Goal: Task Accomplishment & Management: Complete application form

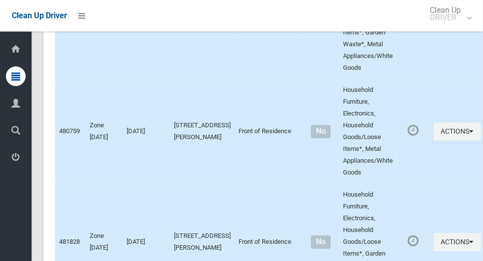
scroll to position [3437, 0]
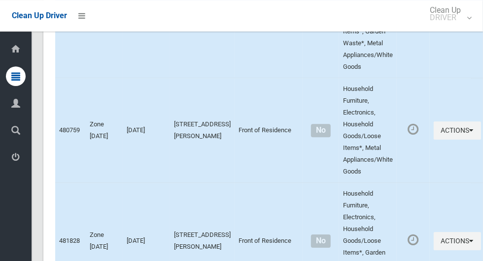
click at [440, 29] on button "Actions" at bounding box center [456, 20] width 47 height 18
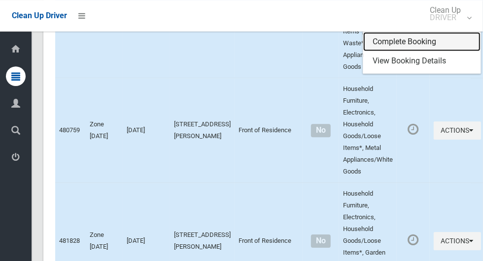
click at [434, 52] on link "Complete Booking" at bounding box center [421, 42] width 117 height 20
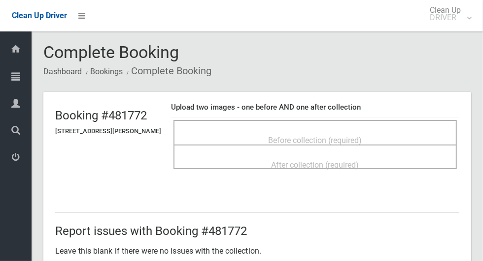
click at [362, 136] on span "Before collection (required)" at bounding box center [315, 140] width 94 height 9
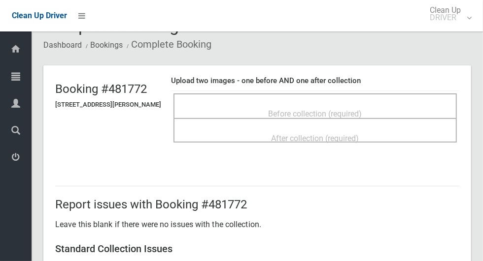
scroll to position [26, 0]
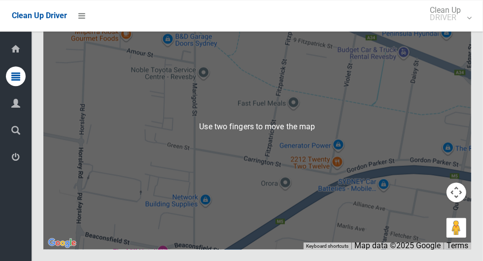
scroll to position [4840, 0]
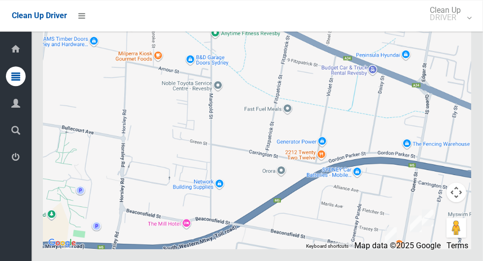
click at [457, 28] on button "Toggle fullscreen view" at bounding box center [456, 18] width 20 height 20
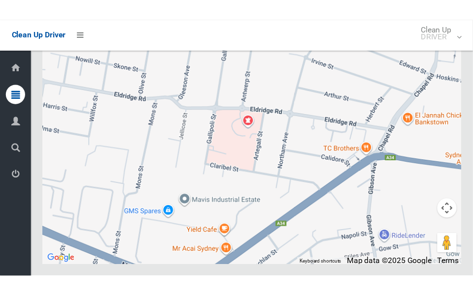
scroll to position [4864, 0]
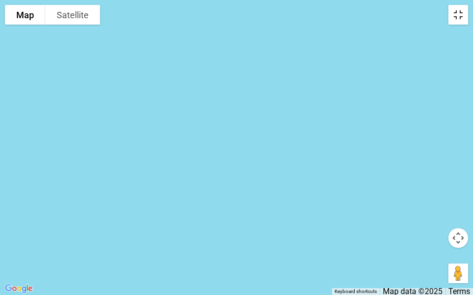
click at [454, 24] on button "Toggle fullscreen view" at bounding box center [458, 15] width 20 height 20
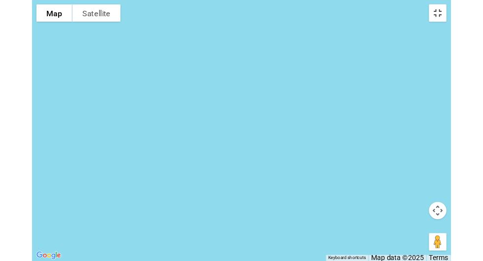
scroll to position [4840, 0]
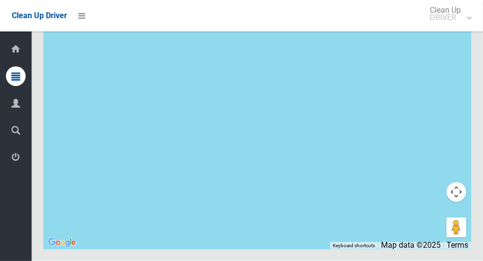
click at [452, 28] on button "Toggle fullscreen view" at bounding box center [456, 18] width 20 height 20
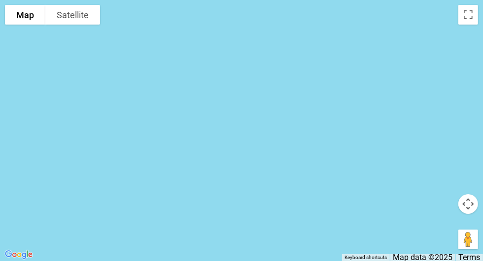
scroll to position [3328, 0]
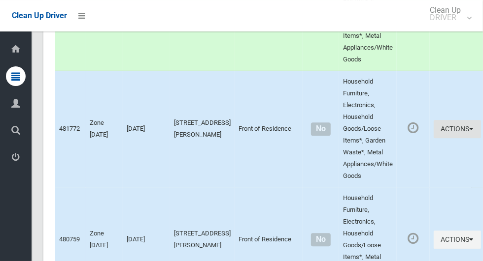
click at [437, 138] on button "Actions" at bounding box center [456, 129] width 47 height 18
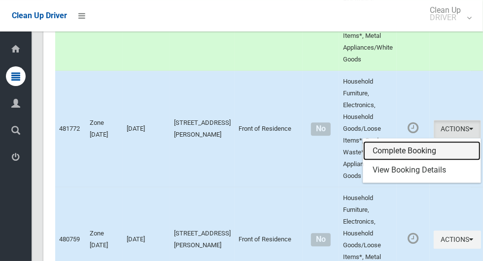
click at [441, 161] on link "Complete Booking" at bounding box center [421, 151] width 117 height 20
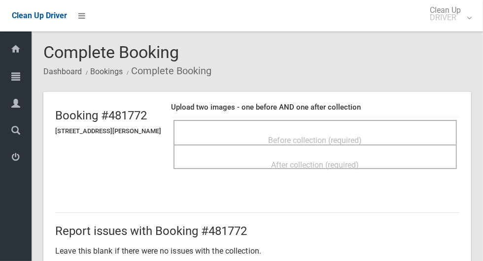
click at [396, 141] on div "Before collection (required)" at bounding box center [314, 140] width 261 height 18
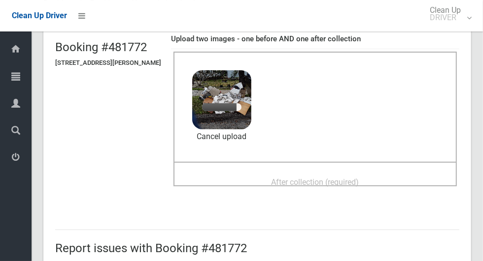
scroll to position [67, 0]
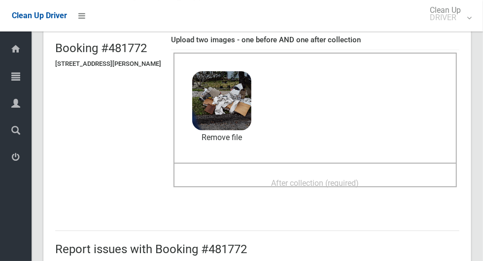
click at [327, 186] on span "After collection (required)" at bounding box center [315, 183] width 88 height 9
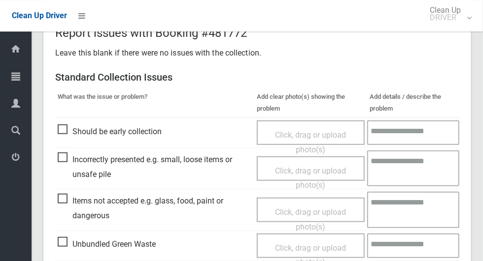
scroll to position [369, 0]
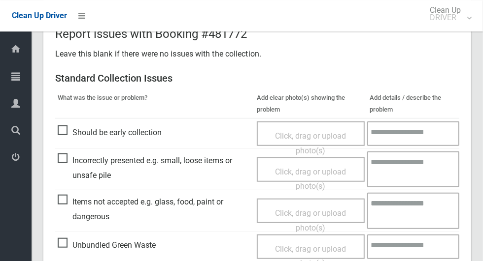
click at [66, 200] on span "Items not accepted e.g. glass, food, paint or dangerous" at bounding box center [155, 209] width 194 height 29
click at [339, 216] on span "Click, drag or upload photo(s)" at bounding box center [310, 221] width 71 height 24
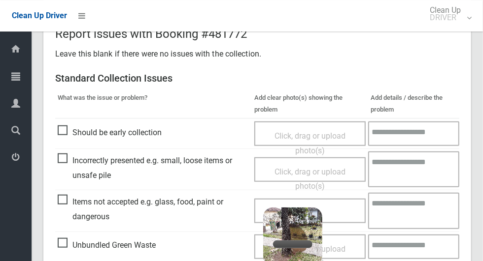
click at [384, 221] on textarea at bounding box center [413, 211] width 91 height 36
type textarea "*"
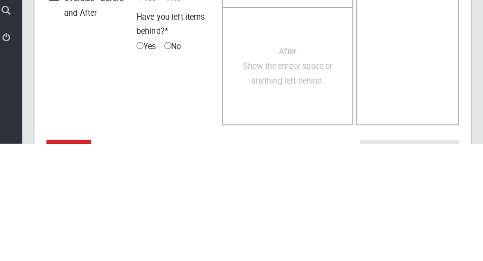
scroll to position [834, 0]
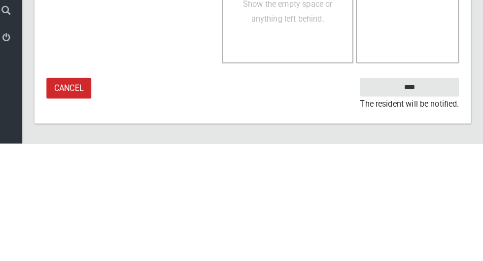
type textarea "**********"
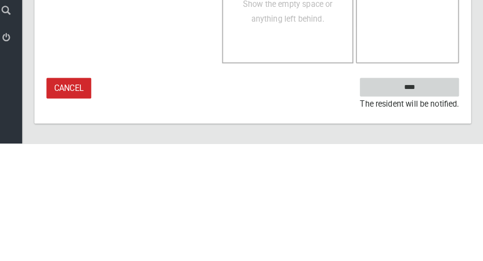
click at [440, 202] on input "****" at bounding box center [410, 206] width 97 height 18
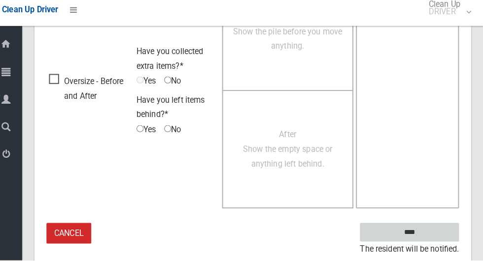
click at [443, 232] on input "****" at bounding box center [410, 234] width 97 height 18
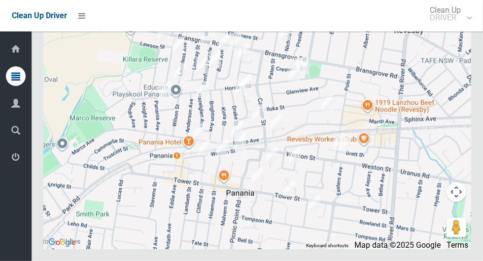
scroll to position [4844, 0]
click at [454, 28] on button "Toggle fullscreen view" at bounding box center [456, 18] width 20 height 20
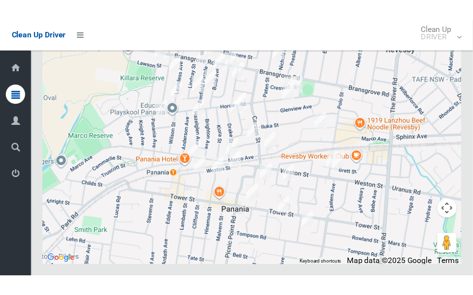
scroll to position [4868, 0]
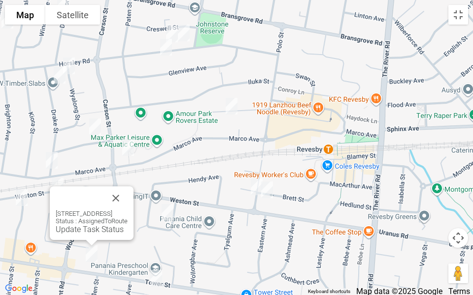
click at [128, 187] on button "Close" at bounding box center [116, 199] width 24 height 24
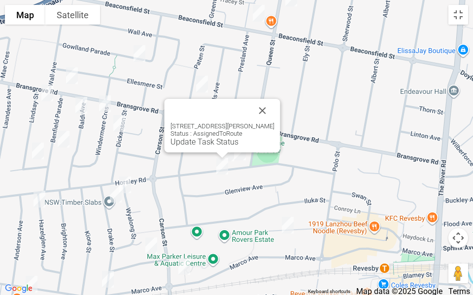
click at [259, 104] on button "Close" at bounding box center [263, 111] width 24 height 24
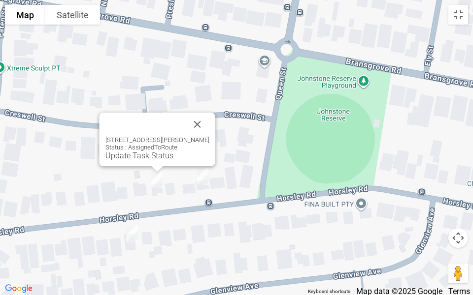
click at [152, 159] on link "Update Task Status" at bounding box center [139, 155] width 68 height 9
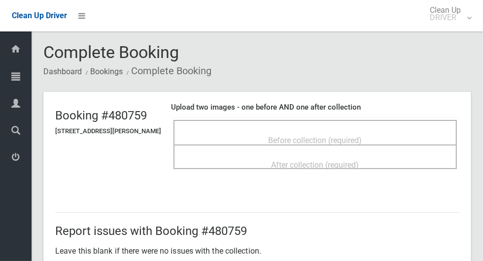
click at [362, 144] on span "Before collection (required)" at bounding box center [315, 140] width 94 height 9
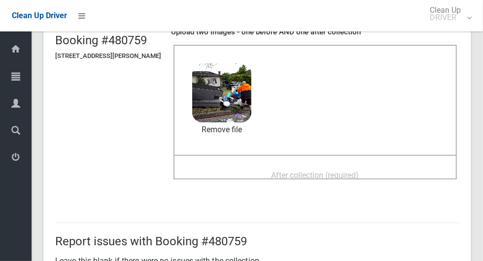
scroll to position [74, 0]
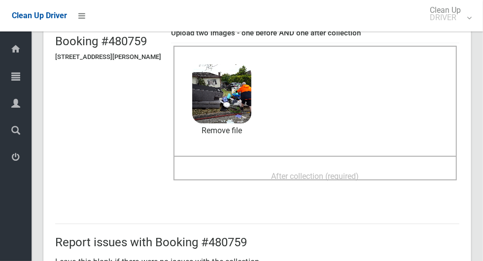
click at [372, 180] on div "After collection (required)" at bounding box center [314, 176] width 261 height 18
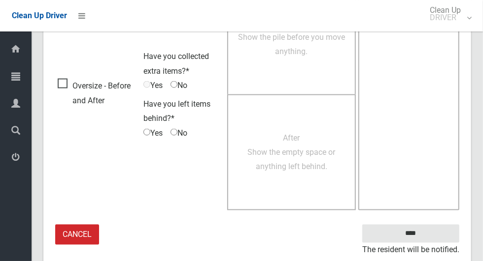
scroll to position [805, 0]
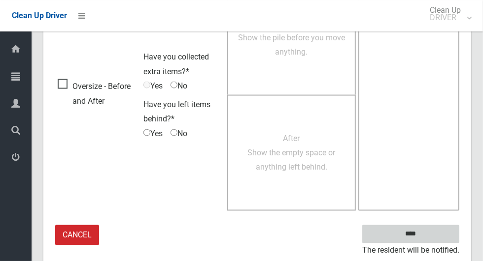
click at [438, 234] on input "****" at bounding box center [410, 234] width 97 height 18
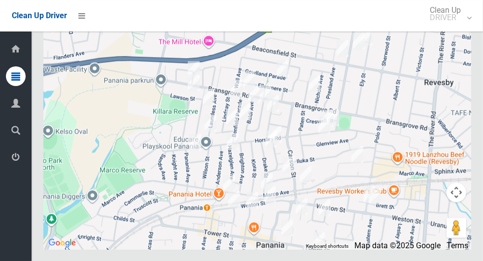
scroll to position [4865, 0]
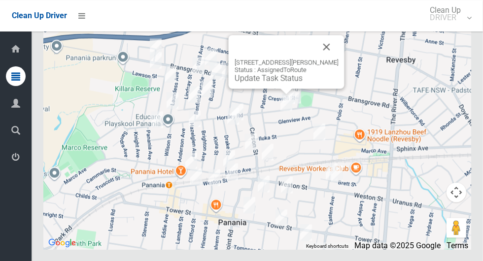
click at [289, 83] on link "Update Task Status" at bounding box center [268, 77] width 68 height 9
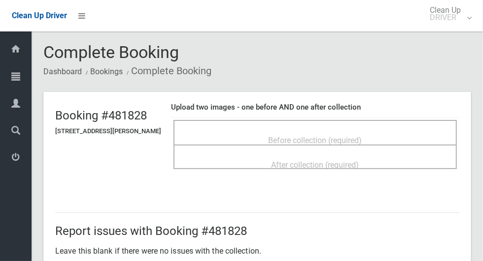
click at [362, 136] on span "Before collection (required)" at bounding box center [315, 140] width 94 height 9
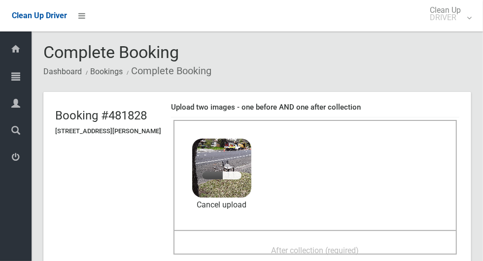
click at [9, 261] on div "Dashboard Tasks All Tasks Todays Tasks Overdue Tasks Complete Tasks Profile Sea…" at bounding box center [16, 147] width 32 height 230
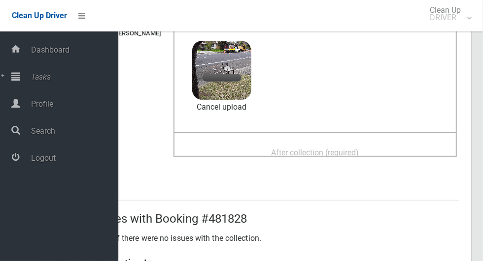
scroll to position [108, 0]
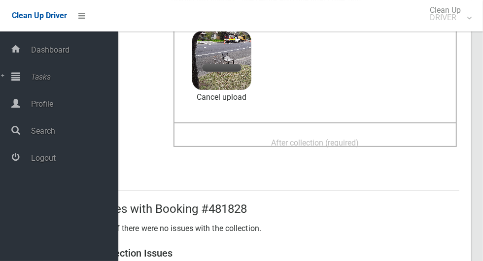
click at [346, 138] on span "After collection (required)" at bounding box center [315, 142] width 88 height 9
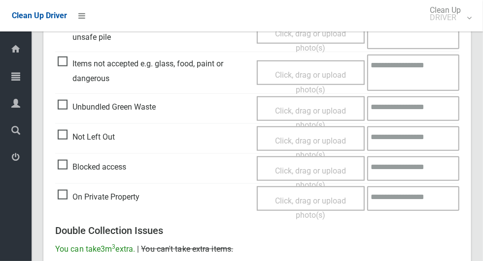
scroll to position [805, 0]
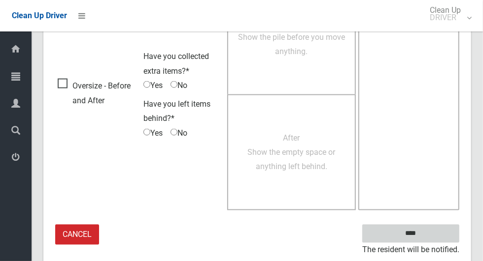
click at [447, 227] on input "****" at bounding box center [410, 234] width 97 height 18
click at [437, 237] on input "****" at bounding box center [410, 234] width 97 height 18
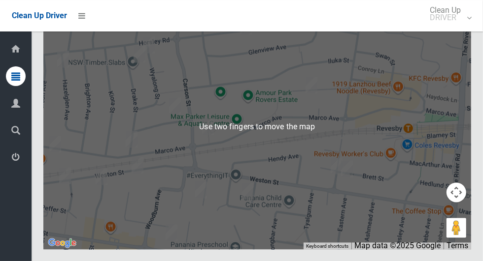
scroll to position [4884, 0]
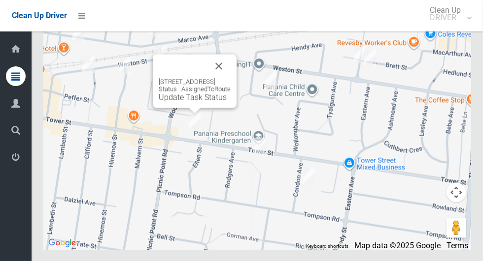
click at [230, 78] on button "Close" at bounding box center [219, 66] width 24 height 24
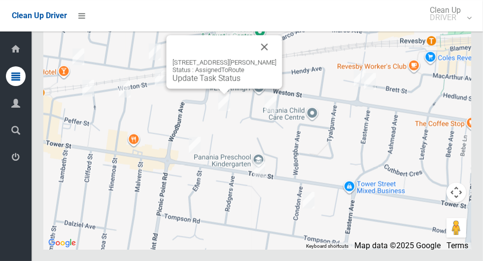
click at [266, 59] on button "Close" at bounding box center [265, 47] width 24 height 24
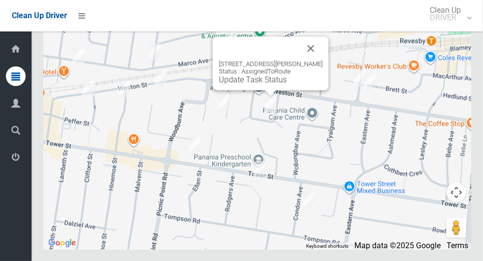
click at [322, 60] on button "Close" at bounding box center [311, 48] width 24 height 24
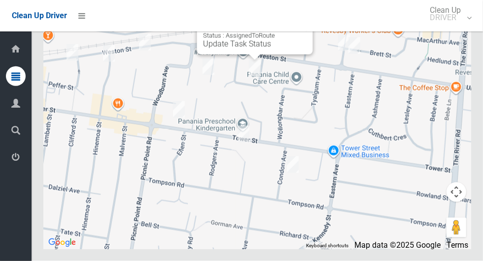
scroll to position [4872, 0]
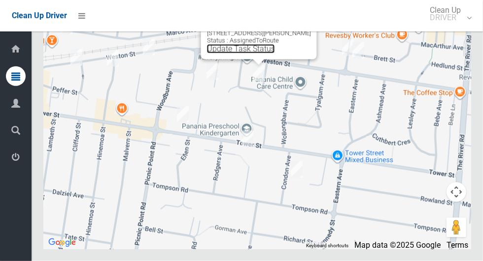
click at [250, 54] on link "Update Task Status" at bounding box center [241, 48] width 68 height 9
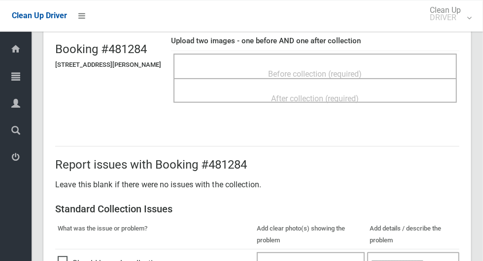
scroll to position [67, 0]
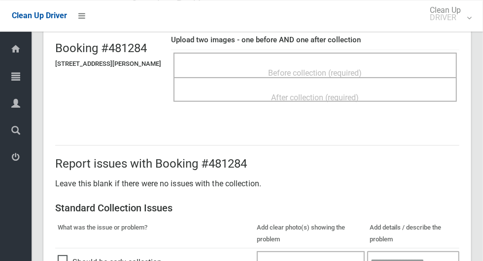
click at [393, 71] on div "Before collection (required)" at bounding box center [314, 73] width 261 height 18
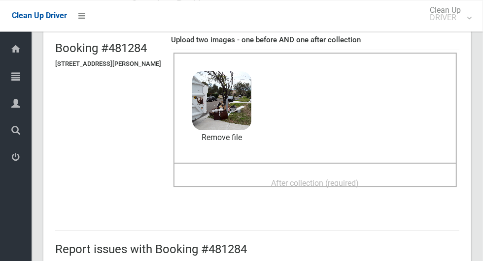
click at [349, 174] on div "After collection (required)" at bounding box center [314, 183] width 261 height 18
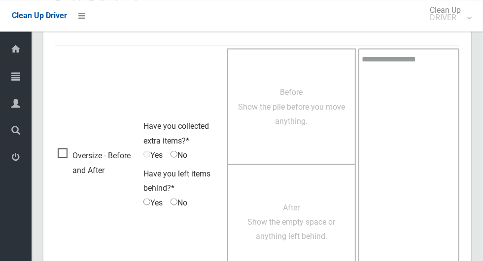
scroll to position [805, 0]
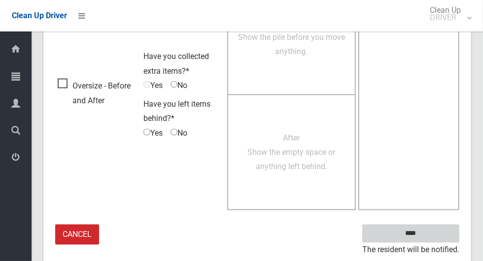
click at [434, 236] on input "****" at bounding box center [410, 234] width 97 height 18
click at [440, 232] on input "****" at bounding box center [410, 234] width 97 height 18
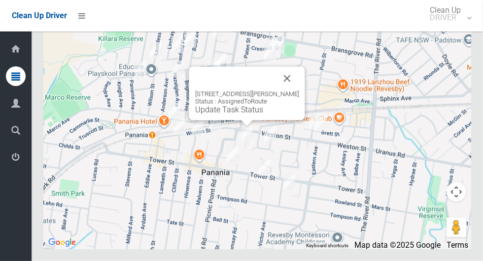
scroll to position [4885, 0]
click at [254, 115] on link "Update Task Status" at bounding box center [229, 109] width 68 height 9
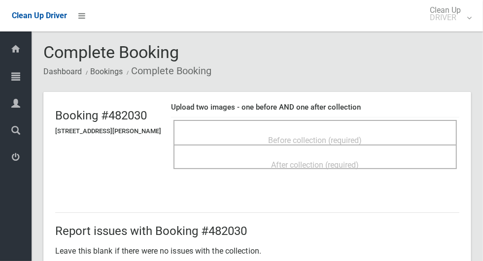
click at [379, 134] on div "Before collection (required)" at bounding box center [314, 140] width 261 height 18
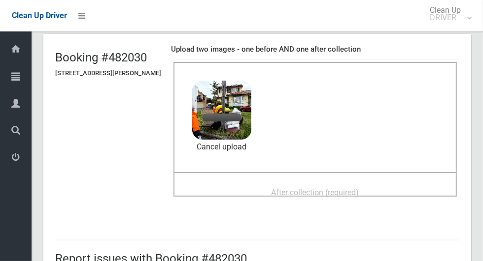
scroll to position [77, 0]
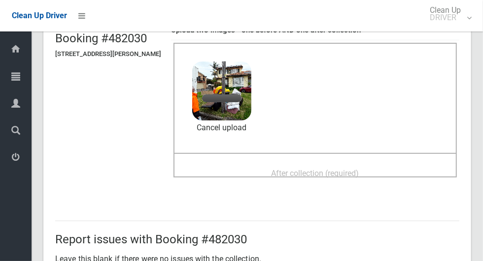
click at [353, 174] on span "After collection (required)" at bounding box center [315, 173] width 88 height 9
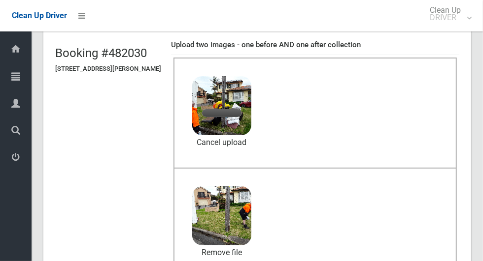
scroll to position [63, 0]
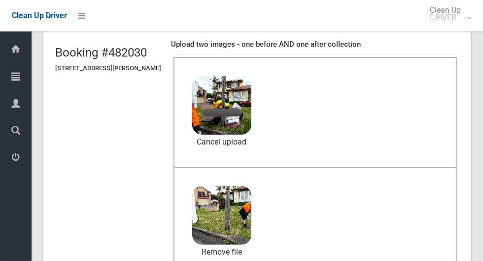
click at [227, 115] on span "2025-09-0409.12.21979974211310530446.jpg" at bounding box center [283, 111] width 170 height 10
click at [231, 146] on link "Cancel upload" at bounding box center [221, 142] width 59 height 15
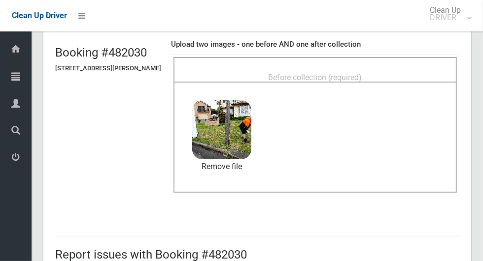
click at [338, 76] on span "Before collection (required)" at bounding box center [315, 77] width 94 height 9
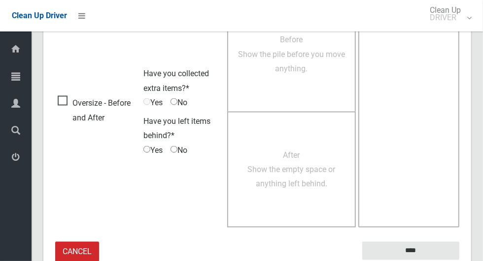
scroll to position [805, 0]
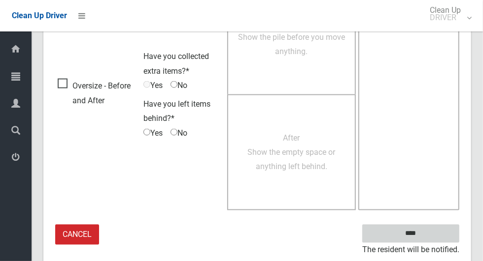
click at [445, 237] on input "****" at bounding box center [410, 234] width 97 height 18
click at [440, 235] on input "****" at bounding box center [410, 234] width 97 height 18
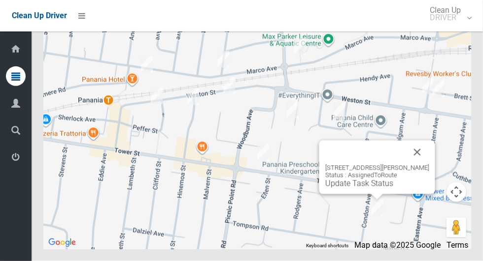
scroll to position [4884, 0]
click at [420, 164] on button "Close" at bounding box center [417, 153] width 24 height 24
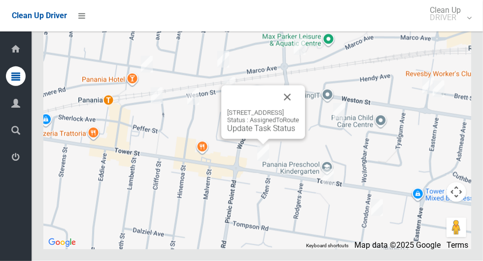
click at [257, 139] on div "122A Tower Street, PANANIA NSW 2213 Status : AssignedToRoute Update Task Status" at bounding box center [263, 113] width 84 height 54
click at [254, 133] on link "Update Task Status" at bounding box center [261, 128] width 68 height 9
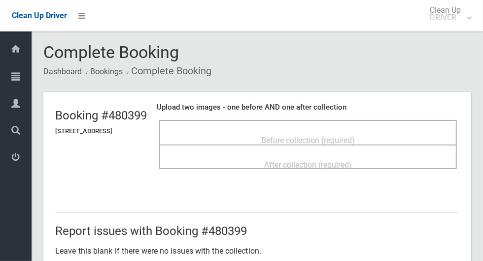
click at [357, 131] on div "Before collection (required)" at bounding box center [308, 140] width 276 height 18
click at [354, 143] on span "Before collection (required)" at bounding box center [308, 140] width 94 height 9
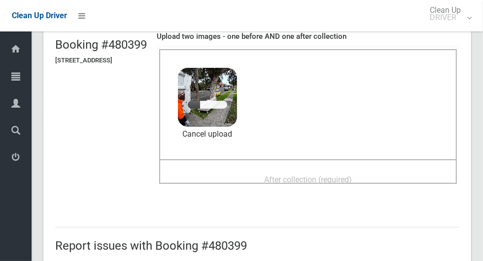
scroll to position [71, 0]
click at [352, 178] on span "After collection (required)" at bounding box center [308, 179] width 88 height 9
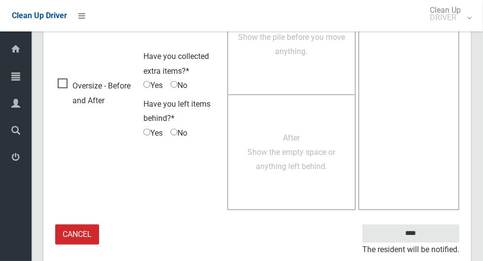
scroll to position [805, 0]
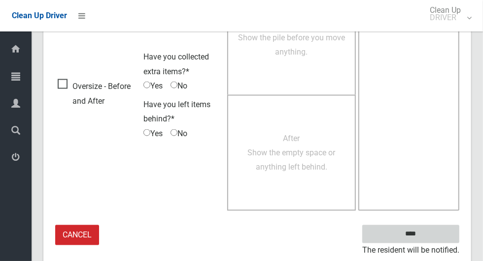
click at [435, 232] on input "****" at bounding box center [410, 234] width 97 height 18
click at [434, 231] on input "****" at bounding box center [410, 234] width 97 height 18
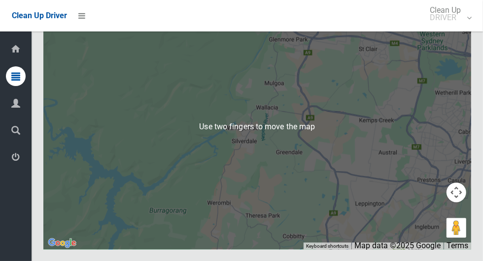
scroll to position [4884, 0]
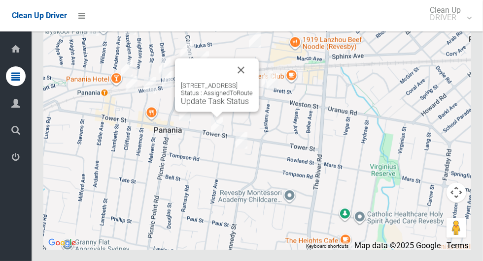
click at [213, 106] on link "Update Task Status" at bounding box center [215, 101] width 68 height 9
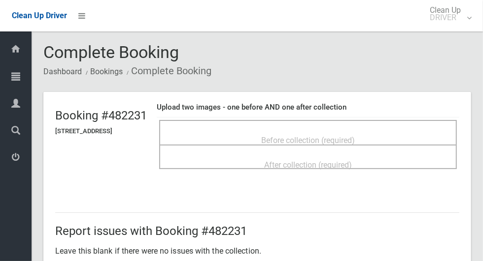
click at [347, 136] on span "Before collection (required)" at bounding box center [308, 140] width 94 height 9
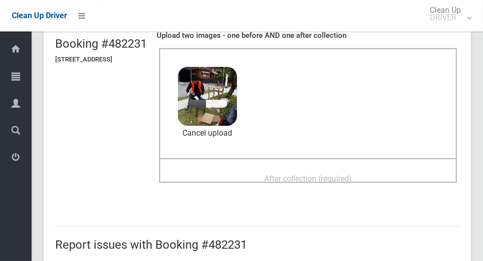
scroll to position [73, 0]
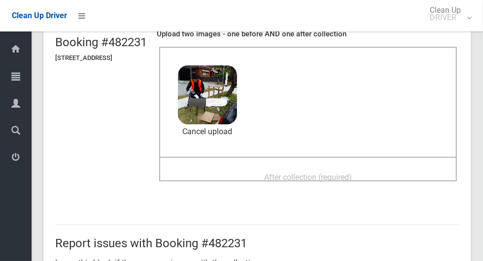
click at [384, 171] on div "After collection (required)" at bounding box center [308, 177] width 276 height 18
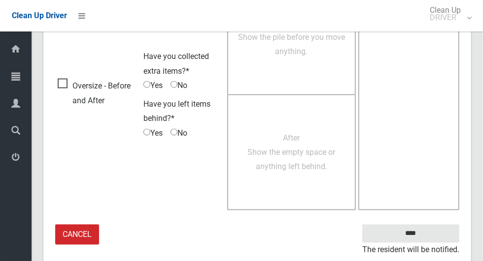
scroll to position [805, 0]
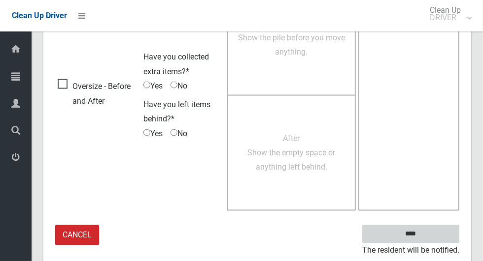
click at [441, 232] on input "****" at bounding box center [410, 234] width 97 height 18
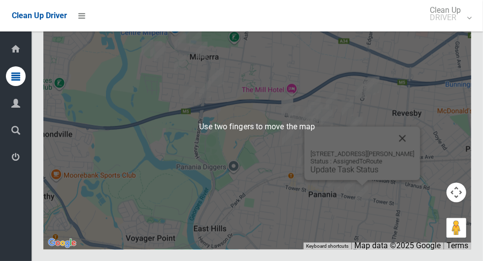
scroll to position [4885, 0]
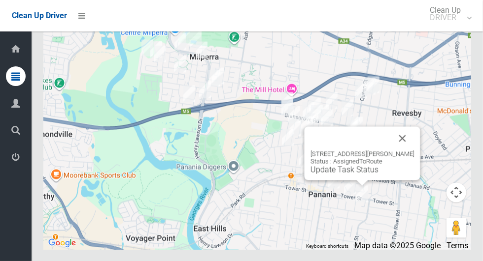
click at [365, 180] on div "9 Condon Avenue, PANANIA NSW 2213 Status : AssignedToRoute Update Task Status" at bounding box center [362, 154] width 116 height 54
click at [362, 174] on link "Update Task Status" at bounding box center [344, 169] width 68 height 9
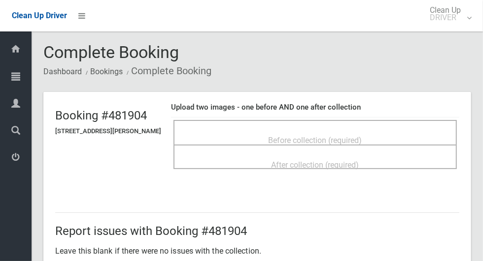
click at [456, 147] on div "After collection (required)" at bounding box center [314, 157] width 283 height 25
click at [362, 138] on span "Before collection (required)" at bounding box center [315, 140] width 94 height 9
click at [362, 136] on span "Before collection (required)" at bounding box center [315, 140] width 94 height 9
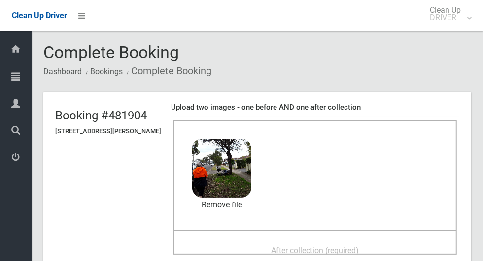
click at [74, 256] on header "Booking #481904 [STREET_ADDRESS][PERSON_NAME] Upload two images - one before AN…" at bounding box center [256, 183] width 427 height 183
click at [71, 257] on header "Booking #481904 [STREET_ADDRESS][PERSON_NAME] Upload two images - one before AN…" at bounding box center [256, 183] width 427 height 183
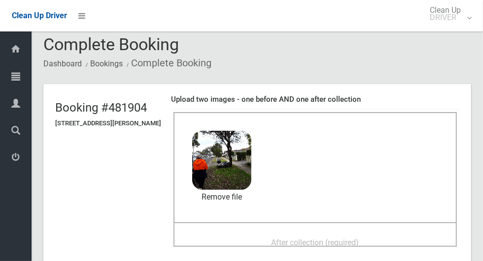
scroll to position [59, 0]
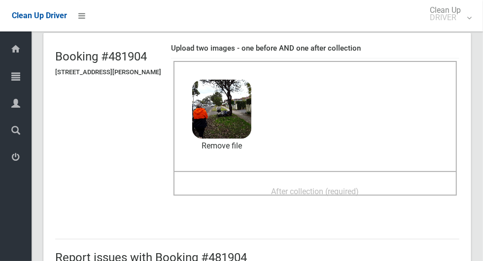
click at [359, 191] on span "After collection (required)" at bounding box center [315, 191] width 88 height 9
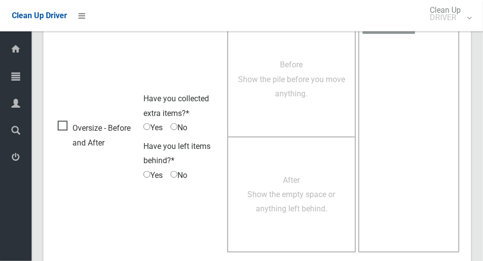
scroll to position [805, 0]
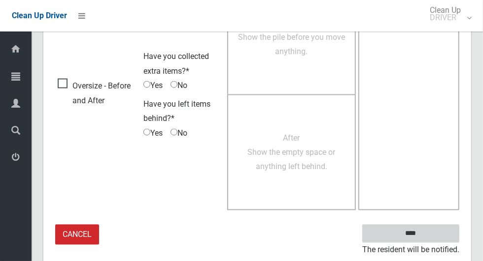
click at [427, 237] on input "****" at bounding box center [410, 234] width 97 height 18
click at [437, 236] on input "****" at bounding box center [410, 234] width 97 height 18
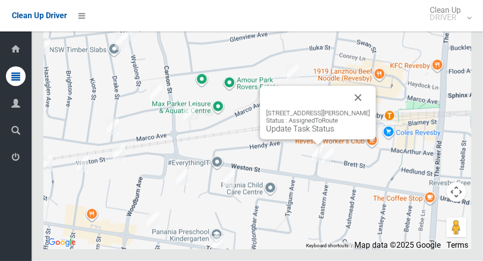
scroll to position [4884, 0]
click at [402, 209] on div "1 Tarro Avenue, REVESBY NSW 2212 Status : AssignedToRoute Update Task Status" at bounding box center [256, 126] width 427 height 246
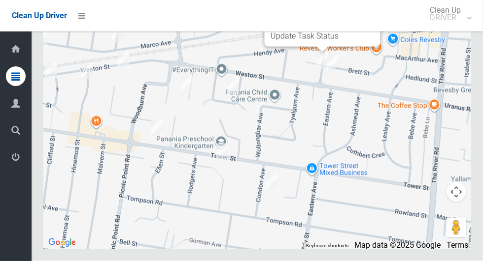
scroll to position [4878, 0]
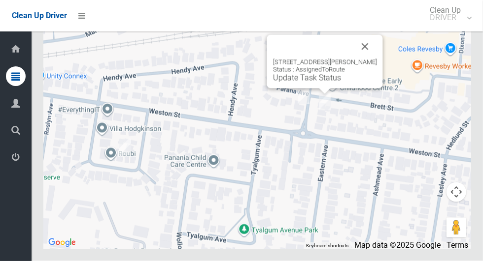
click at [327, 83] on link "Update Task Status" at bounding box center [307, 77] width 68 height 9
click at [333, 89] on div "6 Tarro Avenue, REVESBY NSW 2212 Status : AssignedToRoute Update Task Status" at bounding box center [325, 62] width 116 height 54
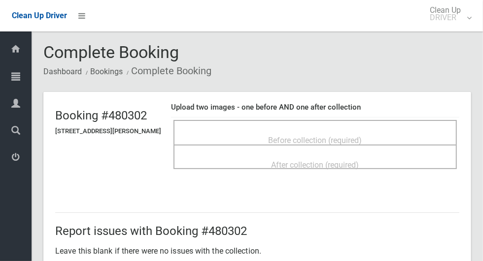
click at [377, 138] on div "Before collection (required)" at bounding box center [314, 140] width 261 height 18
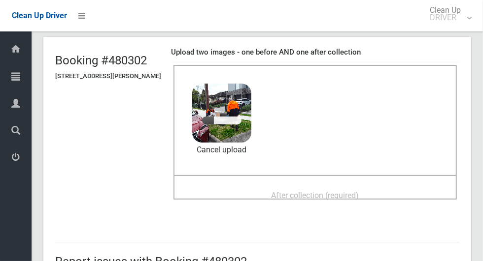
scroll to position [55, 0]
click at [369, 198] on div "After collection (required)" at bounding box center [314, 196] width 261 height 18
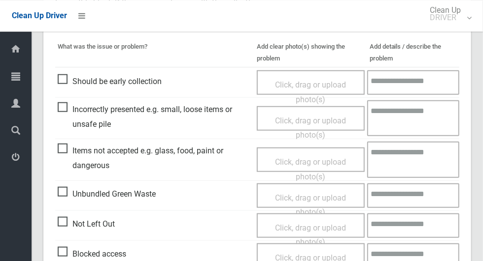
scroll to position [805, 0]
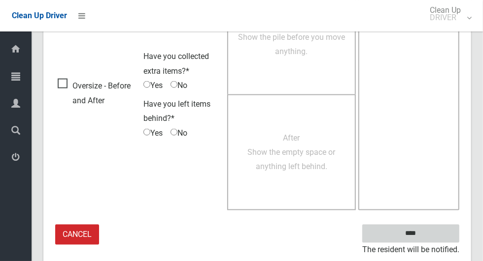
click at [432, 239] on input "****" at bounding box center [410, 234] width 97 height 18
click at [427, 237] on input "****" at bounding box center [410, 234] width 97 height 18
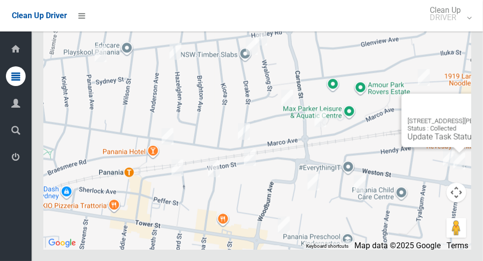
scroll to position [4884, 0]
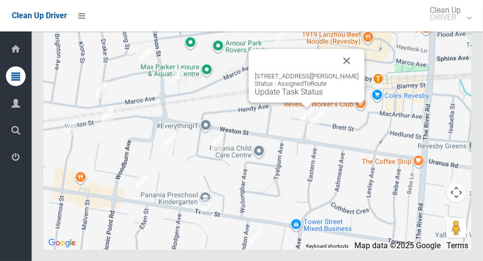
click at [301, 102] on div "1 Tarro Avenue, REVESBY NSW 2212 Status : AssignedToRoute Update Task Status" at bounding box center [307, 76] width 116 height 54
click at [302, 97] on link "Update Task Status" at bounding box center [289, 91] width 68 height 9
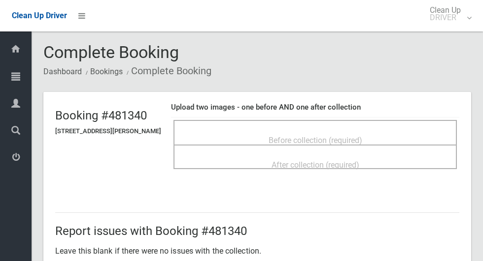
click at [372, 134] on div "Before collection (required)" at bounding box center [314, 140] width 261 height 18
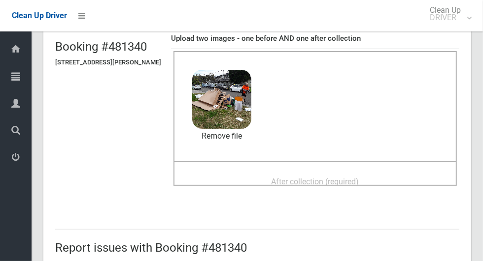
scroll to position [68, 0]
click at [344, 178] on span "After collection (required)" at bounding box center [315, 182] width 88 height 9
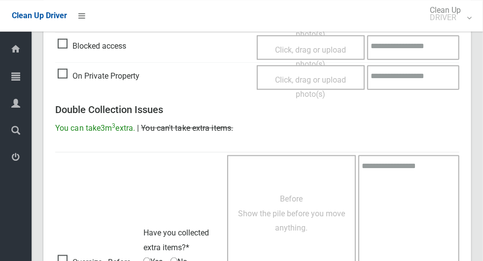
scroll to position [805, 0]
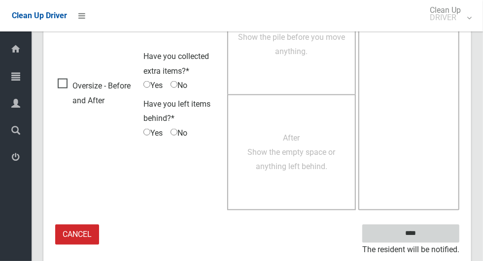
click at [441, 232] on input "****" at bounding box center [410, 234] width 97 height 18
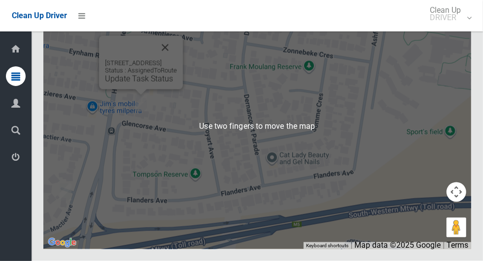
scroll to position [4863, 0]
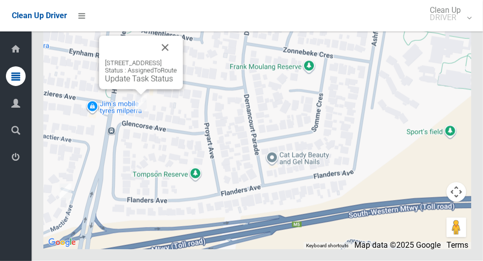
click at [177, 60] on button "Close" at bounding box center [165, 48] width 24 height 24
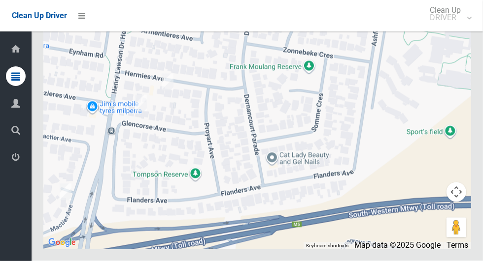
click at [191, 104] on div at bounding box center [256, 126] width 427 height 246
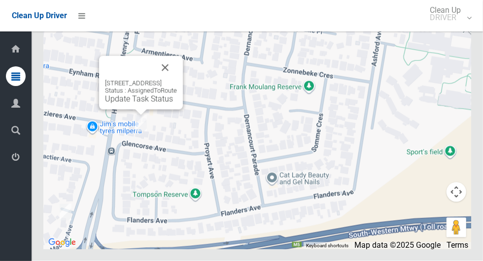
scroll to position [4861, 0]
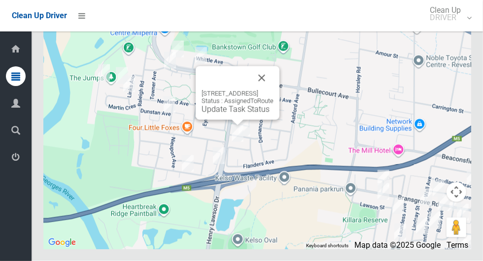
click at [196, 250] on div "15 Glencorse Avenue, MILPERRA NSW 2214 Status : AssignedToRoute Update Task Sta…" at bounding box center [256, 126] width 427 height 246
click at [291, 199] on div "15 Glencorse Avenue, MILPERRA NSW 2214 Status : AssignedToRoute Update Task Sta…" at bounding box center [256, 126] width 427 height 246
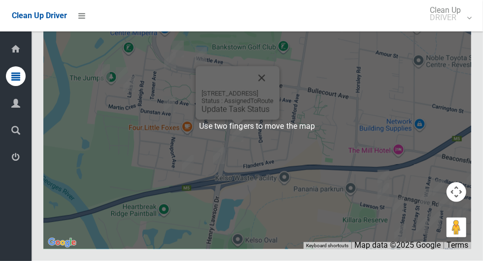
scroll to position [4885, 0]
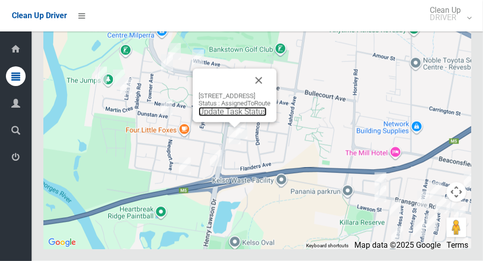
click at [226, 117] on link "Update Task Status" at bounding box center [232, 111] width 68 height 9
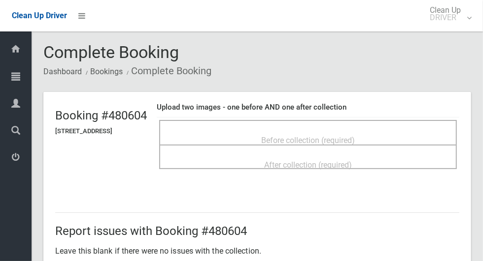
click at [388, 144] on div "Before collection (required)" at bounding box center [308, 140] width 276 height 18
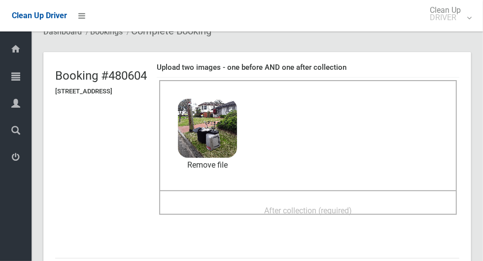
scroll to position [42, 0]
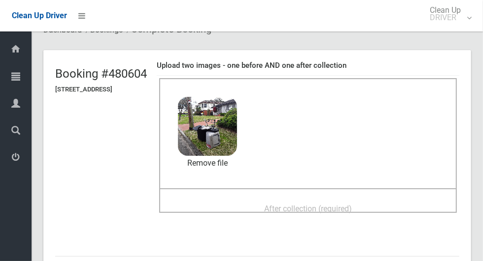
click at [352, 209] on span "After collection (required)" at bounding box center [308, 208] width 88 height 9
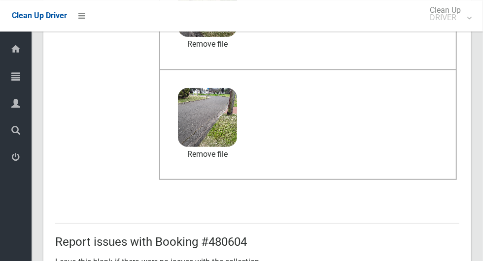
scroll to position [805, 0]
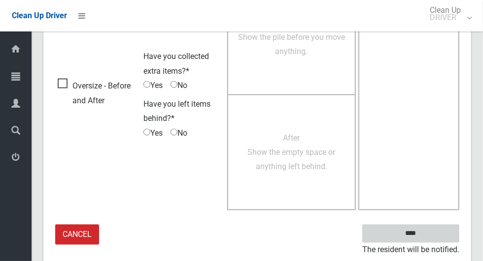
click at [427, 234] on input "****" at bounding box center [410, 234] width 97 height 18
click at [435, 233] on input "****" at bounding box center [410, 234] width 97 height 18
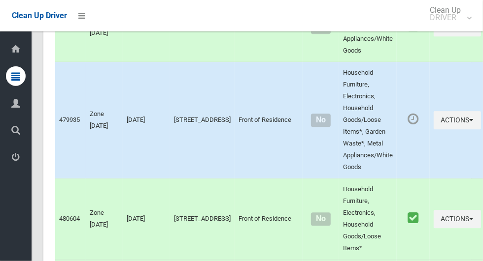
scroll to position [1448, 0]
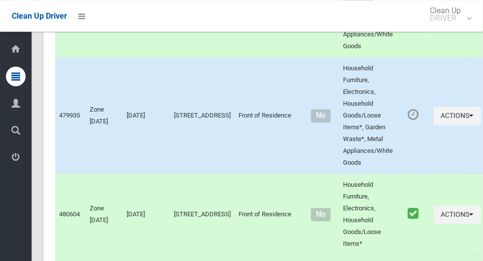
click at [363, 167] on td "Household Furniture, Electronics, Household Goods/Loose Items*, Garden Waste*, …" at bounding box center [368, 116] width 58 height 117
click at [437, 125] on button "Actions" at bounding box center [456, 116] width 47 height 18
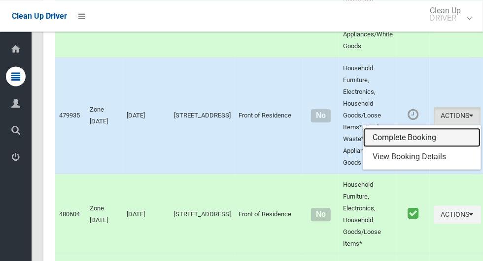
click at [410, 148] on link "Complete Booking" at bounding box center [421, 138] width 117 height 20
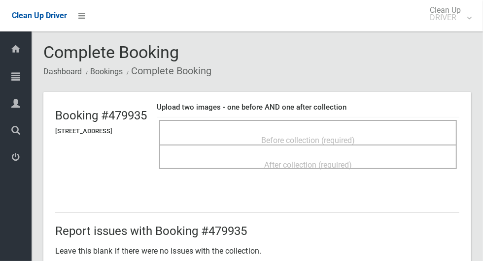
click at [354, 137] on span "Before collection (required)" at bounding box center [308, 140] width 94 height 9
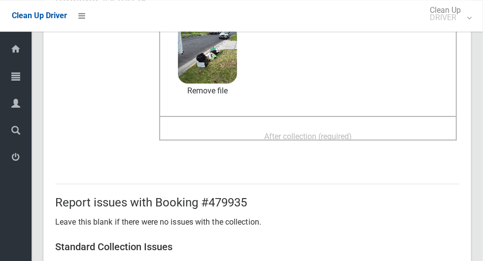
scroll to position [104, 0]
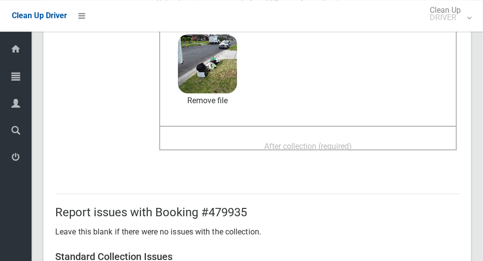
click at [389, 148] on div "After collection (required)" at bounding box center [308, 146] width 276 height 18
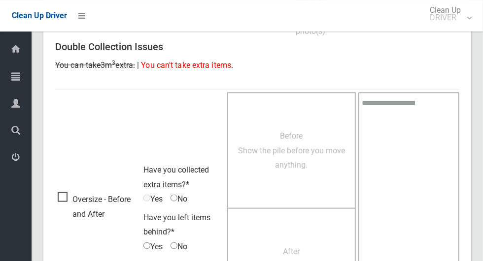
scroll to position [805, 0]
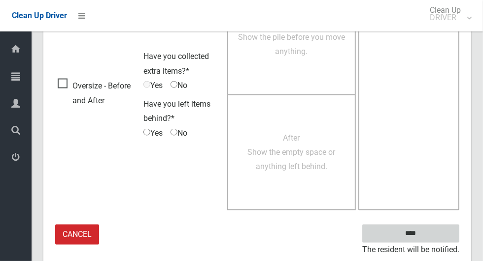
click at [437, 235] on input "****" at bounding box center [410, 234] width 97 height 18
click at [430, 236] on input "****" at bounding box center [410, 234] width 97 height 18
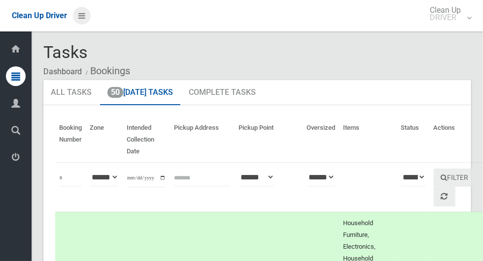
click at [85, 20] on icon at bounding box center [81, 15] width 7 height 17
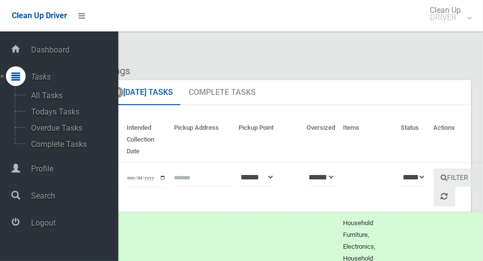
click at [56, 219] on link "Logout" at bounding box center [59, 223] width 118 height 21
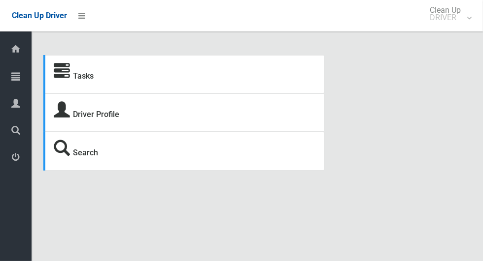
click at [15, 77] on icon at bounding box center [15, 76] width 9 height 20
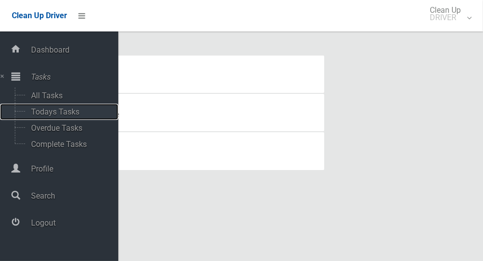
click at [58, 114] on span "Todays Tasks" at bounding box center [69, 111] width 82 height 9
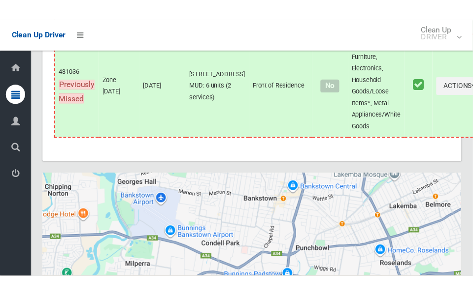
scroll to position [5423, 0]
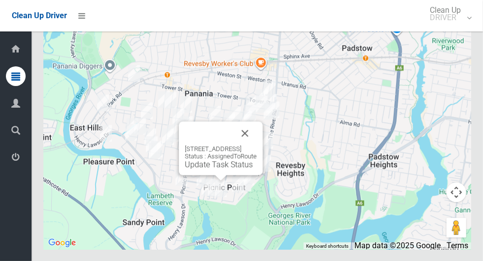
click at [257, 145] on button "Close" at bounding box center [245, 134] width 24 height 24
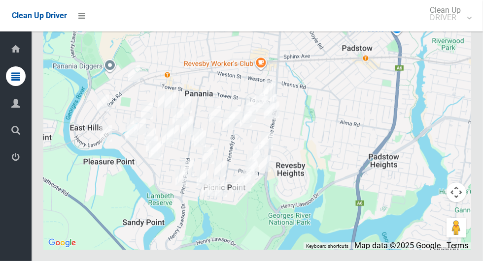
click at [456, 28] on button "Toggle fullscreen view" at bounding box center [456, 18] width 20 height 20
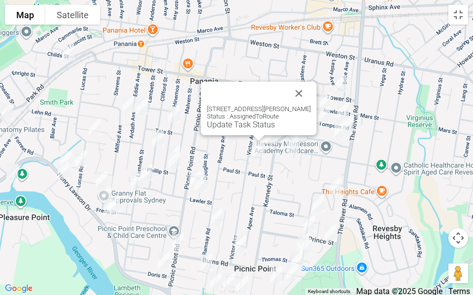
click at [301, 87] on button "Close" at bounding box center [299, 94] width 24 height 24
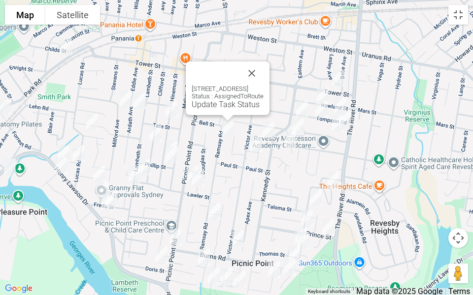
click at [215, 109] on div "15 Ramsay Road, PANANIA NSW 2213 Status : AssignedToRoute Update Task Status" at bounding box center [228, 89] width 84 height 54
click at [211, 109] on link "Update Task Status" at bounding box center [226, 104] width 68 height 9
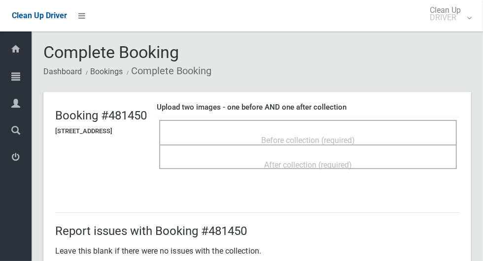
click at [345, 140] on span "Before collection (required)" at bounding box center [308, 140] width 94 height 9
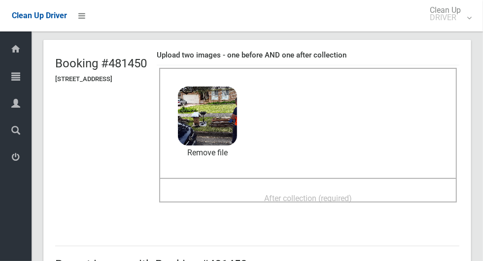
scroll to position [64, 0]
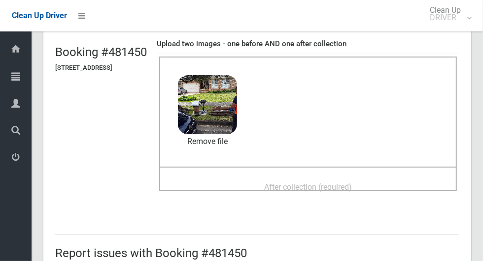
click at [352, 184] on span "After collection (required)" at bounding box center [308, 187] width 88 height 9
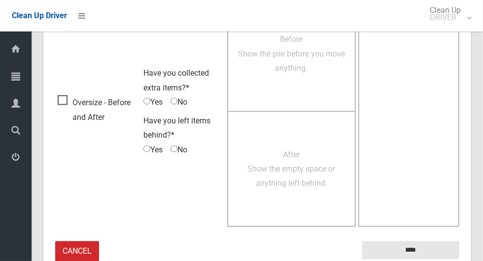
scroll to position [805, 0]
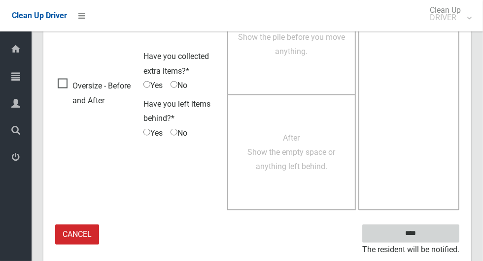
click at [440, 231] on input "****" at bounding box center [410, 234] width 97 height 18
click at [446, 229] on input "****" at bounding box center [410, 234] width 97 height 18
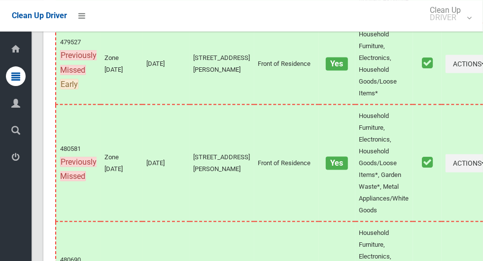
scroll to position [5423, 0]
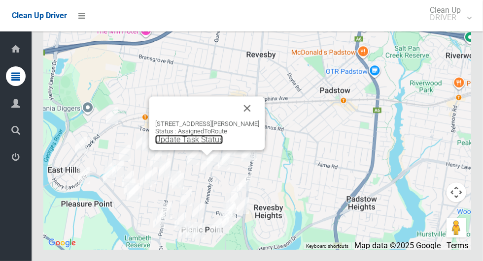
click at [205, 144] on link "Update Task Status" at bounding box center [189, 139] width 68 height 9
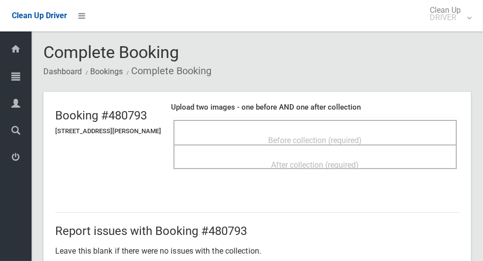
click at [437, 80] on ol "Dashboard Bookings Complete Booking" at bounding box center [256, 71] width 427 height 18
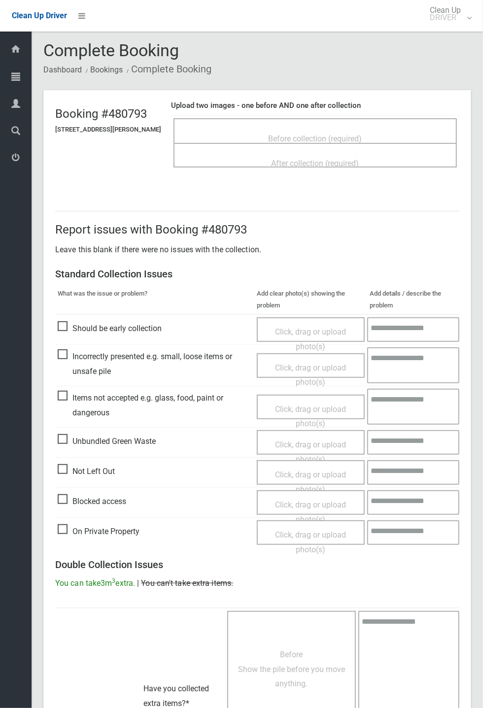
click at [313, 45] on div "Complete Booking Dashboard Bookings Complete Booking" at bounding box center [256, 59] width 427 height 37
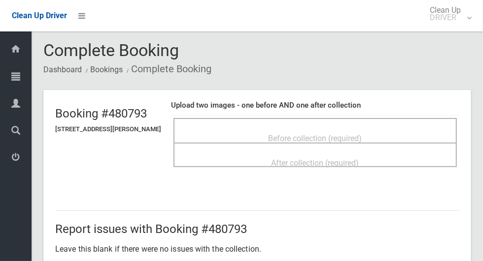
click at [361, 139] on span "Before collection (required)" at bounding box center [315, 138] width 94 height 9
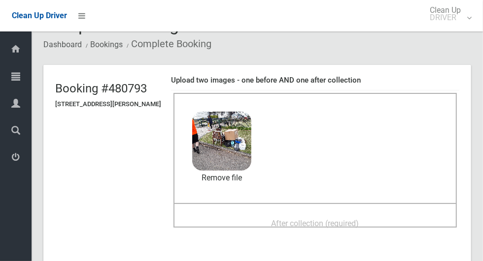
scroll to position [43, 0]
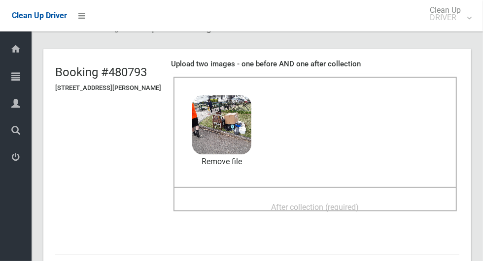
click at [354, 203] on span "After collection (required)" at bounding box center [315, 207] width 88 height 9
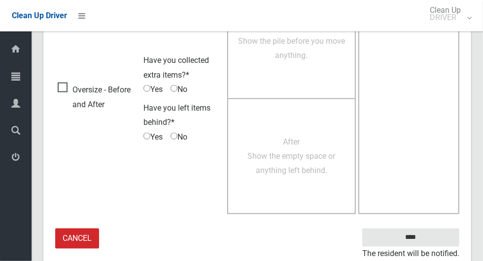
scroll to position [805, 0]
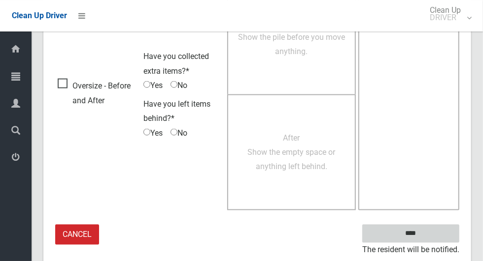
click at [432, 234] on input "****" at bounding box center [410, 234] width 97 height 18
click at [427, 238] on input "****" at bounding box center [410, 234] width 97 height 18
click at [427, 237] on input "****" at bounding box center [410, 234] width 97 height 18
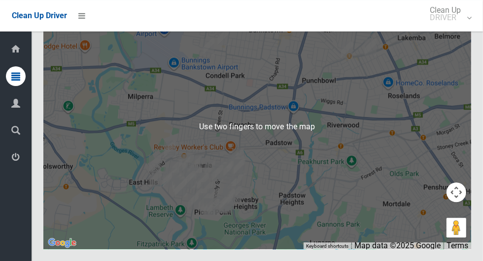
scroll to position [5423, 0]
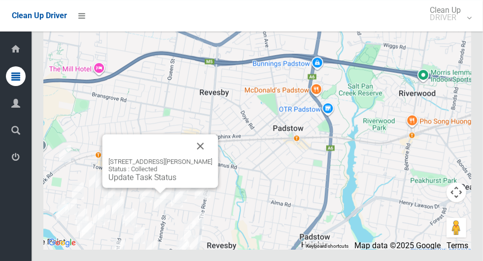
click at [202, 182] on div "[STREET_ADDRESS][PERSON_NAME] Status : Collected Update Task Status" at bounding box center [160, 170] width 104 height 24
click at [205, 158] on button "Close" at bounding box center [201, 146] width 24 height 24
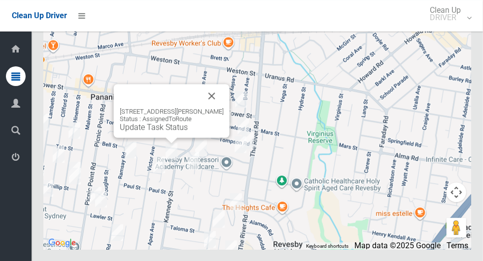
click at [167, 138] on div "29 Garnsey Avenue, PANANIA NSW 2213 Status : AssignedToRoute Update Task Status" at bounding box center [172, 111] width 116 height 54
click at [168, 144] on div at bounding box center [171, 141] width 12 height 6
click at [173, 138] on div "29 Garnsey Avenue, PANANIA NSW 2213 Status : AssignedToRoute Update Task Status" at bounding box center [172, 111] width 116 height 54
click at [173, 132] on link "Update Task Status" at bounding box center [154, 127] width 68 height 9
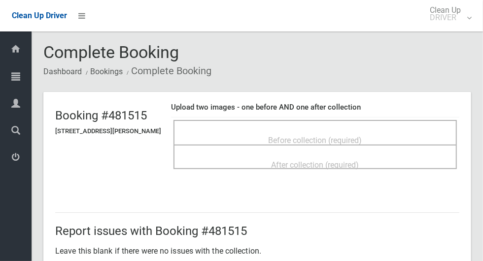
click at [424, 131] on div "Before collection (required)" at bounding box center [314, 140] width 261 height 18
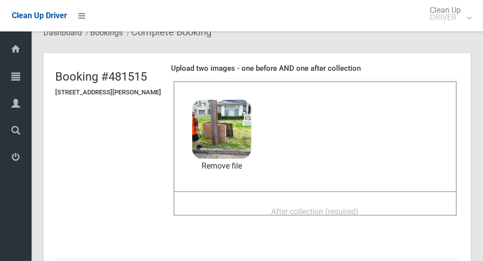
scroll to position [57, 0]
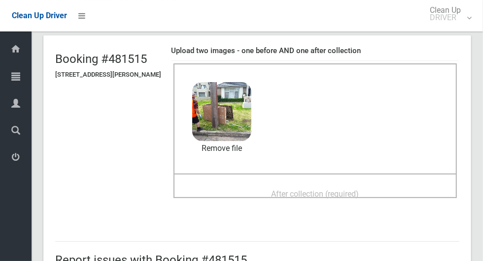
click at [329, 190] on span "After collection (required)" at bounding box center [315, 194] width 88 height 9
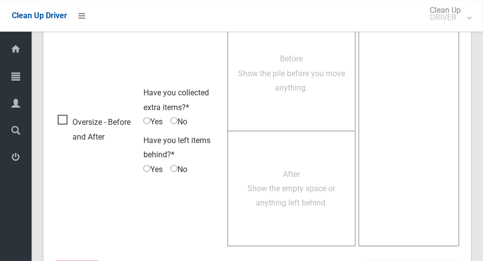
scroll to position [805, 0]
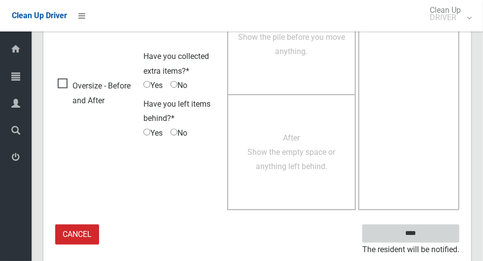
click at [433, 232] on input "****" at bounding box center [410, 234] width 97 height 18
click at [434, 232] on input "****" at bounding box center [410, 234] width 97 height 18
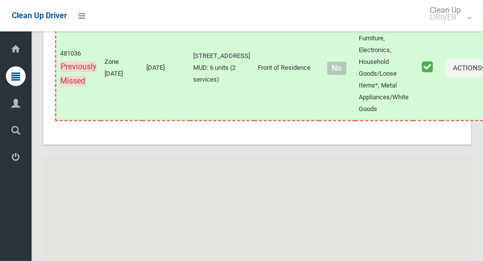
scroll to position [5423, 0]
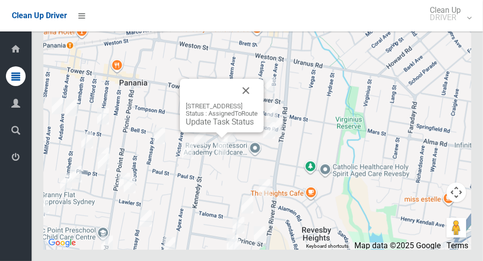
click at [257, 191] on div "41A Ferndale Road, REVESBY NSW 2212 Status : AssignedToRoute Update Task Status" at bounding box center [256, 126] width 427 height 246
click at [258, 102] on button "Close" at bounding box center [246, 91] width 24 height 24
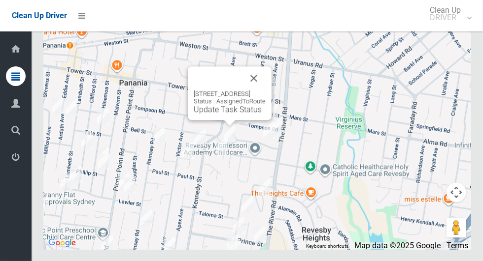
click at [271, 103] on div "47A Lochinvar Road, REVESBY NSW 2212 Status : AssignedToRoute Update Task Status" at bounding box center [230, 93] width 84 height 54
click at [265, 90] on button "Close" at bounding box center [254, 78] width 24 height 24
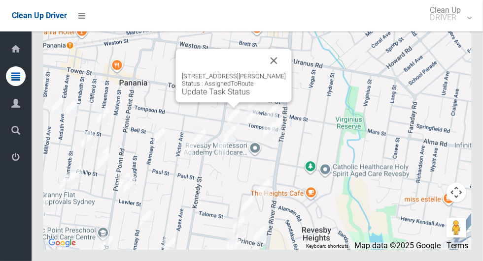
click at [282, 72] on button "Close" at bounding box center [274, 61] width 24 height 24
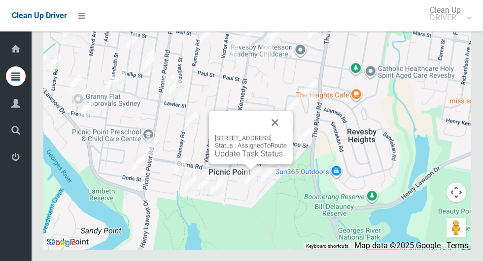
click at [287, 134] on button "Close" at bounding box center [275, 123] width 24 height 24
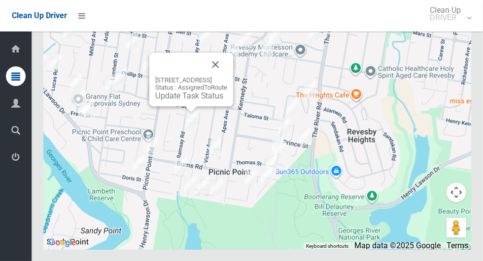
click at [182, 106] on div "81 Ramsay Road, PICNIC POINT NSW 2213 Status : AssignedToRoute Update Task Stat…" at bounding box center [191, 80] width 84 height 54
click at [189, 100] on link "Update Task Status" at bounding box center [189, 95] width 68 height 9
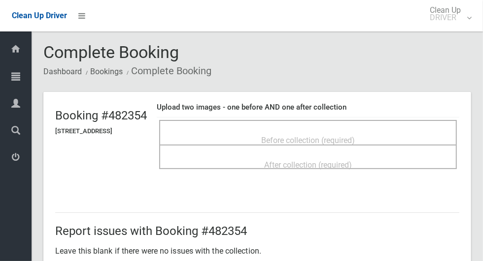
click at [354, 140] on span "Before collection (required)" at bounding box center [308, 140] width 94 height 9
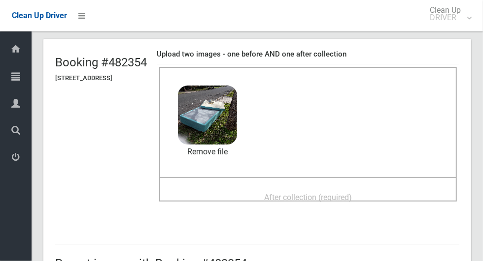
scroll to position [54, 0]
click at [352, 196] on span "After collection (required)" at bounding box center [308, 197] width 88 height 9
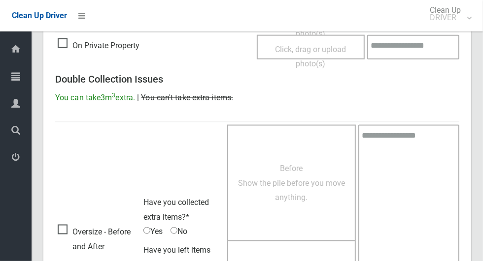
scroll to position [805, 0]
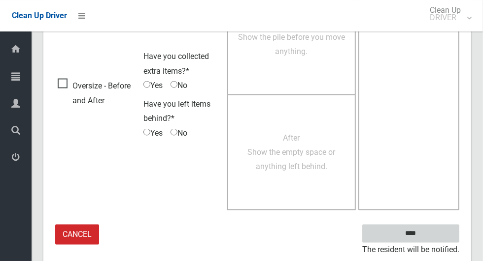
click at [450, 237] on input "****" at bounding box center [410, 234] width 97 height 18
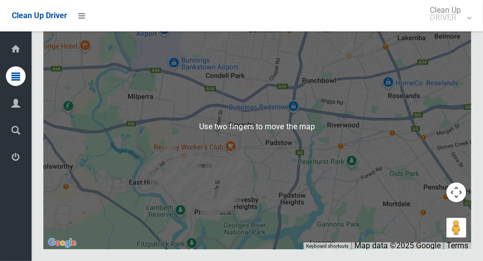
scroll to position [5422, 0]
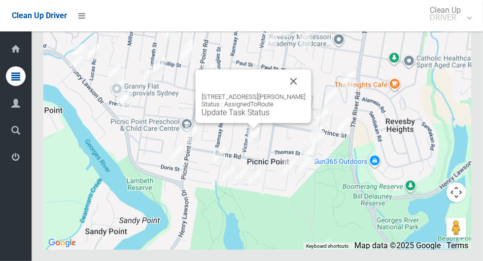
click at [437, 98] on div "[STREET_ADDRESS][PERSON_NAME] Status : AssignedToRoute Update Task Status" at bounding box center [256, 126] width 427 height 246
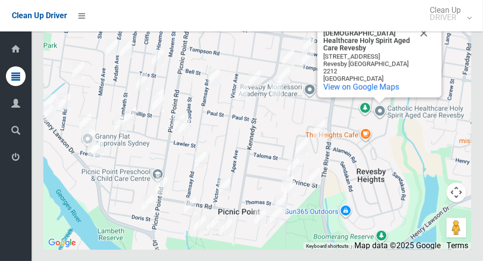
scroll to position [5423, 0]
click at [431, 45] on button "Close" at bounding box center [424, 33] width 24 height 24
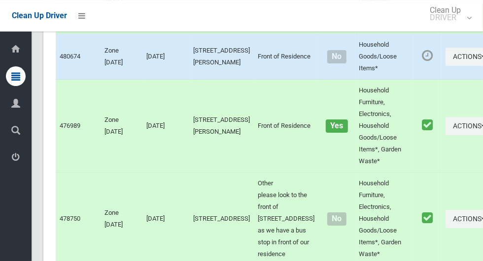
scroll to position [1843, 0]
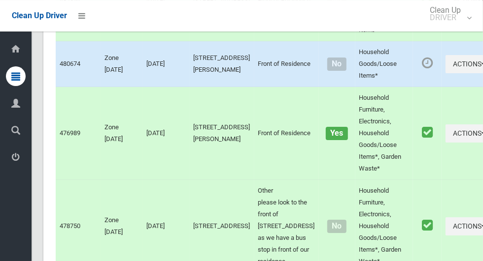
click at [327, 71] on span "No" at bounding box center [336, 64] width 19 height 13
click at [445, 73] on button "Actions" at bounding box center [468, 64] width 47 height 18
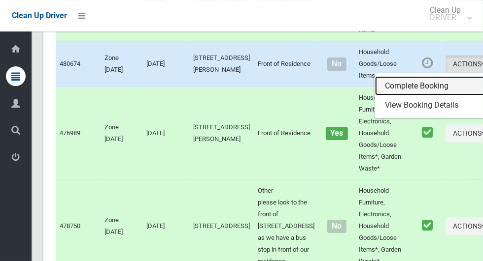
click at [422, 96] on link "Complete Booking" at bounding box center [433, 86] width 117 height 20
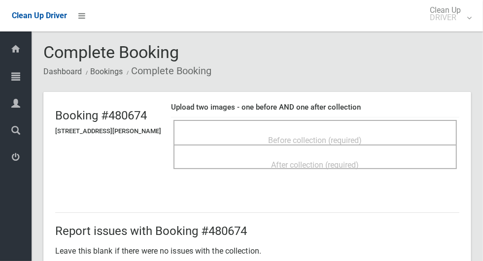
click at [385, 139] on div "Before collection (required)" at bounding box center [314, 140] width 261 height 18
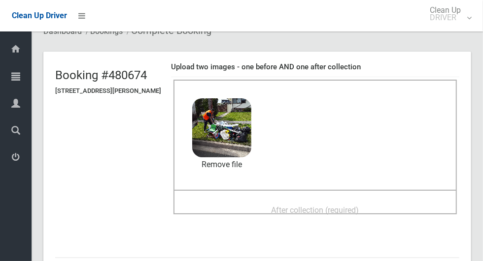
scroll to position [40, 0]
click at [359, 210] on span "After collection (required)" at bounding box center [315, 210] width 88 height 9
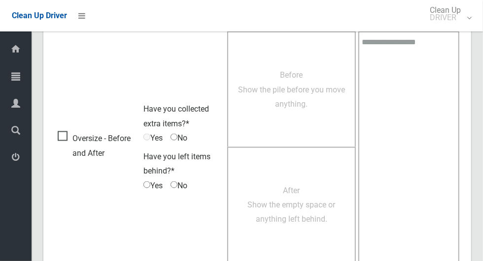
scroll to position [805, 0]
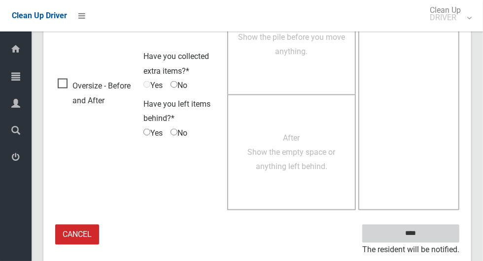
click at [427, 236] on input "****" at bounding box center [410, 234] width 97 height 18
click at [438, 233] on input "****" at bounding box center [410, 234] width 97 height 18
click at [428, 231] on input "****" at bounding box center [410, 234] width 97 height 18
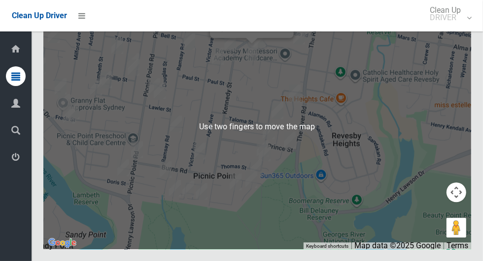
scroll to position [5422, 0]
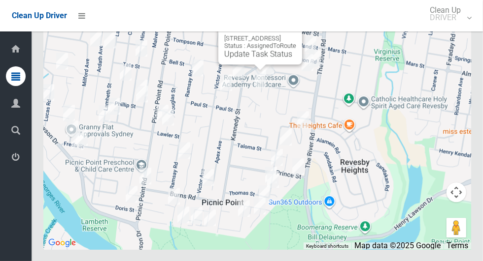
click at [296, 34] on button "Close" at bounding box center [284, 23] width 24 height 24
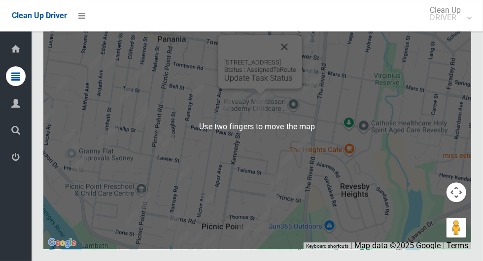
scroll to position [5399, 0]
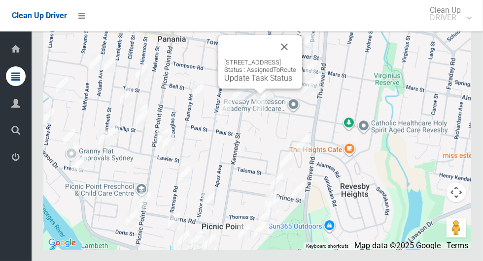
click at [260, 89] on div "41A Ferndale Road, REVESBY NSW 2212 Status : AssignedToRoute Update Task Status" at bounding box center [260, 62] width 84 height 54
click at [258, 89] on div "41A Ferndale Road, REVESBY NSW 2212 Status : AssignedToRoute Update Task Status" at bounding box center [260, 62] width 84 height 54
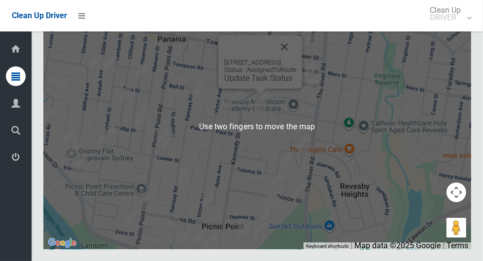
scroll to position [5416, 0]
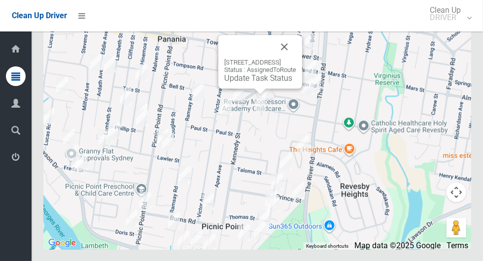
click at [296, 59] on button "Close" at bounding box center [284, 47] width 24 height 24
click at [261, 89] on div "41A Ferndale Road, REVESBY NSW 2212 Status : AssignedToRoute Update Task Status" at bounding box center [260, 62] width 84 height 54
click at [244, 89] on div "41A Ferndale Road, REVESBY NSW 2212 Status : AssignedToRoute Update Task Status" at bounding box center [260, 62] width 84 height 54
click at [242, 89] on div "41A Ferndale Road, REVESBY NSW 2212 Status : AssignedToRoute Update Task Status" at bounding box center [260, 62] width 84 height 54
click at [296, 59] on button "Close" at bounding box center [284, 47] width 24 height 24
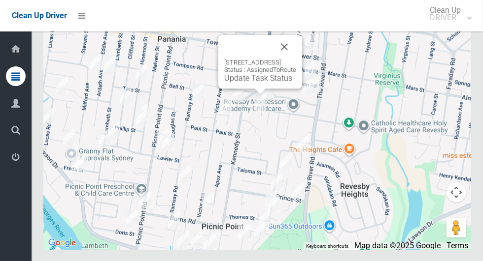
click at [238, 83] on link "Update Task Status" at bounding box center [258, 77] width 68 height 9
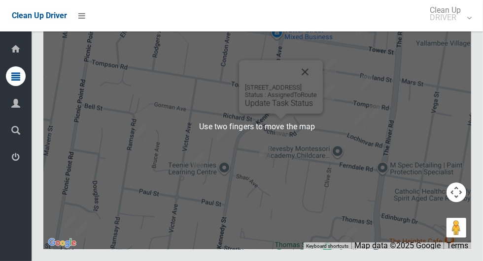
scroll to position [5411, 0]
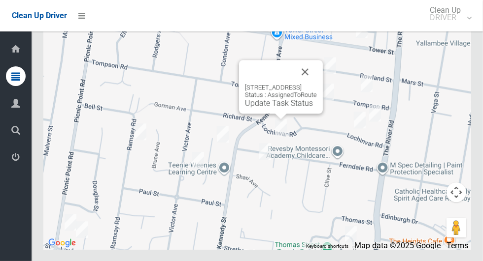
click at [275, 114] on div "[STREET_ADDRESS] Status : AssignedToRoute Update Task Status" at bounding box center [281, 87] width 84 height 54
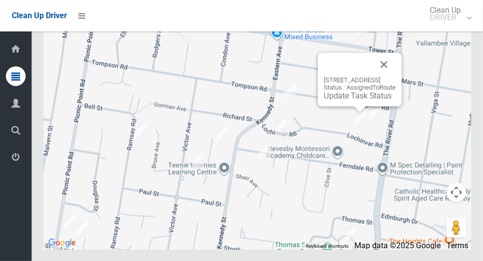
click at [352, 100] on link "Update Task Status" at bounding box center [357, 95] width 68 height 9
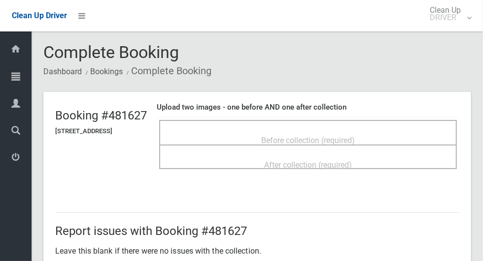
click at [354, 136] on span "Before collection (required)" at bounding box center [308, 140] width 94 height 9
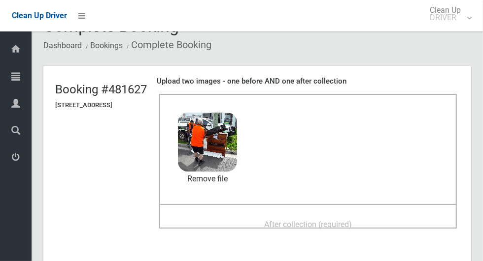
scroll to position [61, 0]
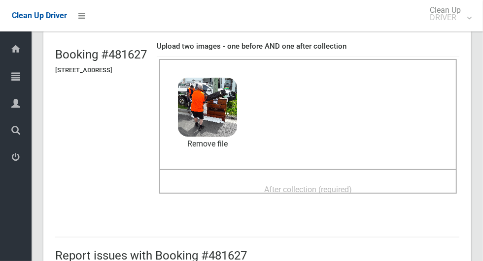
click at [352, 188] on span "After collection (required)" at bounding box center [308, 189] width 88 height 9
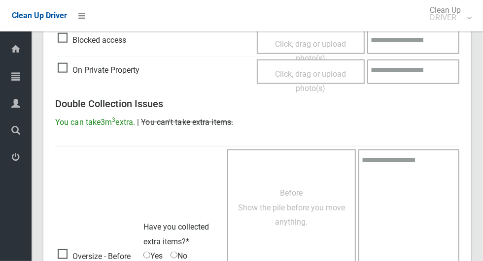
scroll to position [805, 0]
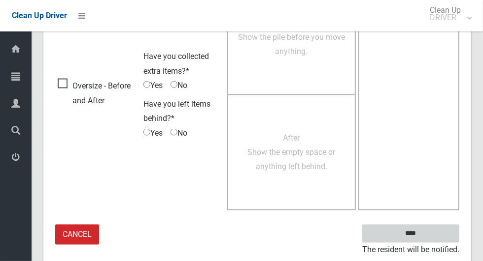
click at [453, 234] on input "****" at bounding box center [410, 234] width 97 height 18
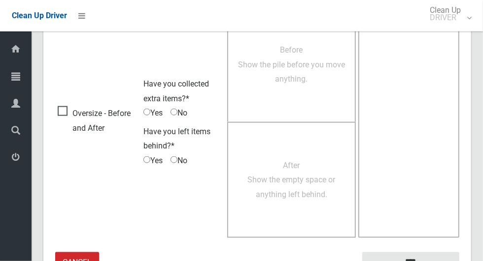
scroll to position [634, 0]
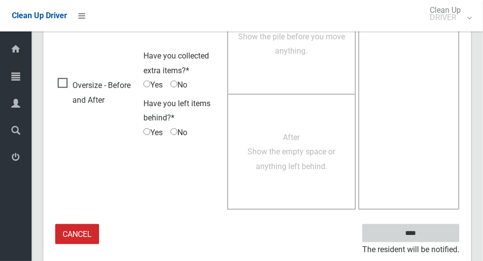
click at [427, 238] on input "****" at bounding box center [410, 234] width 97 height 18
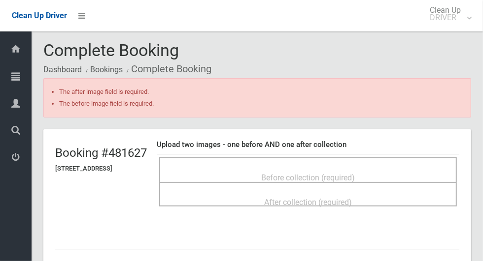
scroll to position [3, 0]
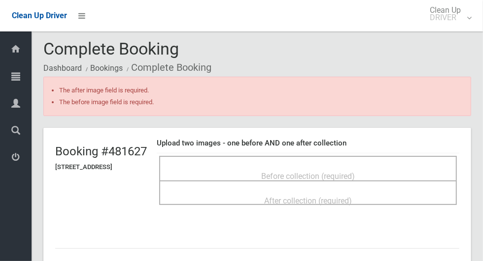
click at [370, 157] on div "Before collection (required)" at bounding box center [307, 168] width 297 height 25
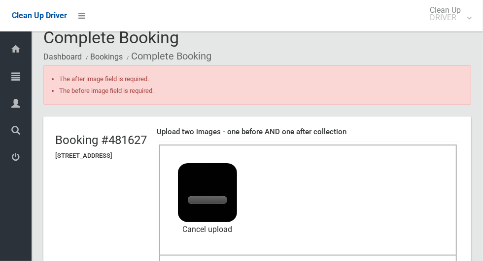
scroll to position [84, 0]
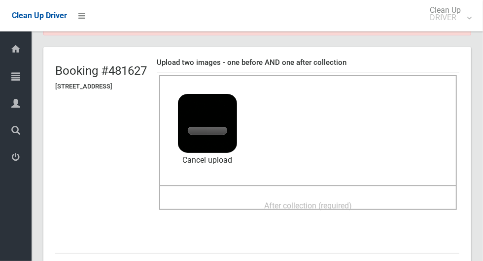
click at [345, 201] on span "After collection (required)" at bounding box center [308, 205] width 88 height 9
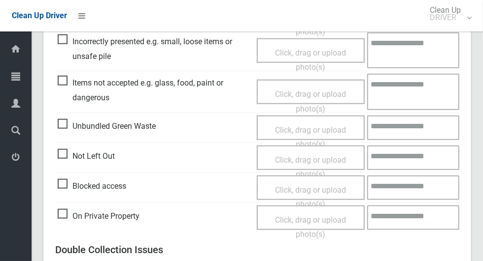
scroll to position [845, 0]
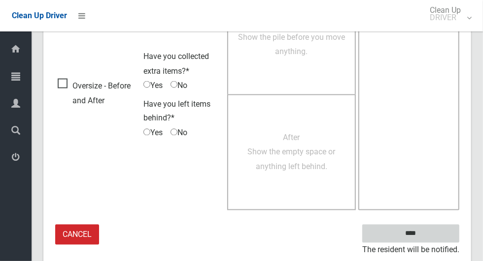
click at [430, 236] on input "****" at bounding box center [410, 234] width 97 height 18
click at [439, 235] on input "****" at bounding box center [410, 234] width 97 height 18
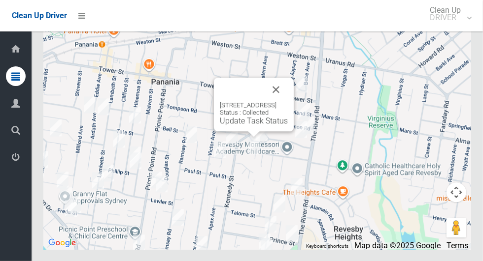
scroll to position [5418, 0]
click at [288, 101] on button "Close" at bounding box center [276, 90] width 24 height 24
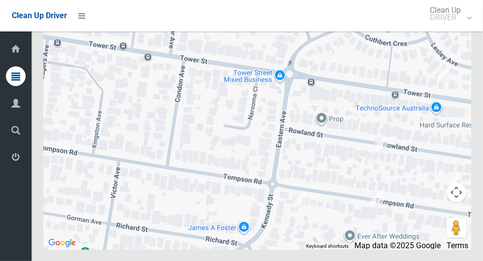
scroll to position [5423, 0]
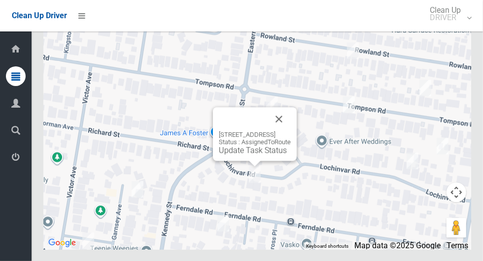
click at [247, 161] on div "47A Lochinvar Road, REVESBY NSW 2212 Status : AssignedToRoute Update Task Status" at bounding box center [255, 134] width 84 height 54
click at [244, 161] on div "47A Lochinvar Road, REVESBY NSW 2212 Status : AssignedToRoute Update Task Status" at bounding box center [255, 134] width 84 height 54
click at [242, 155] on link "Update Task Status" at bounding box center [253, 150] width 68 height 9
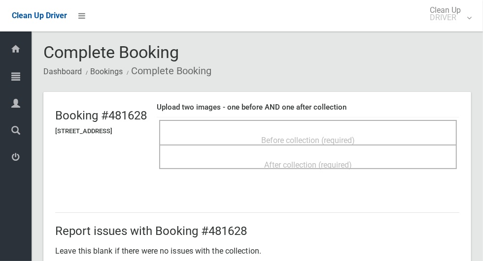
click at [383, 131] on div "Before collection (required)" at bounding box center [308, 140] width 276 height 18
click at [348, 136] on span "Before collection (required)" at bounding box center [308, 140] width 94 height 9
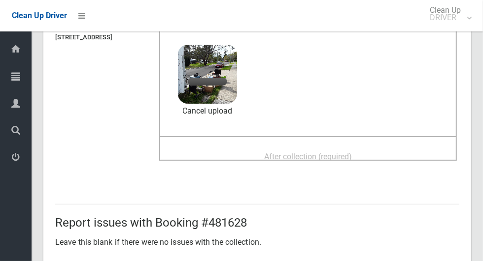
scroll to position [95, 0]
click at [352, 154] on span "After collection (required)" at bounding box center [308, 156] width 88 height 9
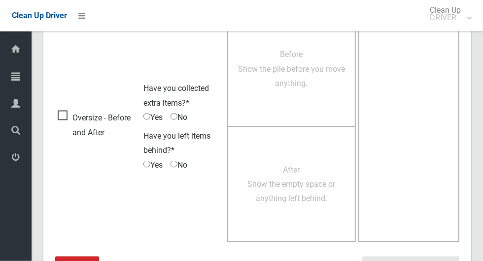
scroll to position [805, 0]
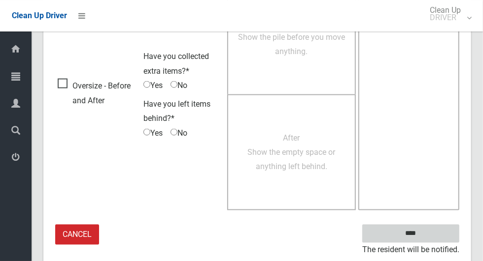
click at [435, 237] on input "****" at bounding box center [410, 234] width 97 height 18
